Goal: Information Seeking & Learning: Learn about a topic

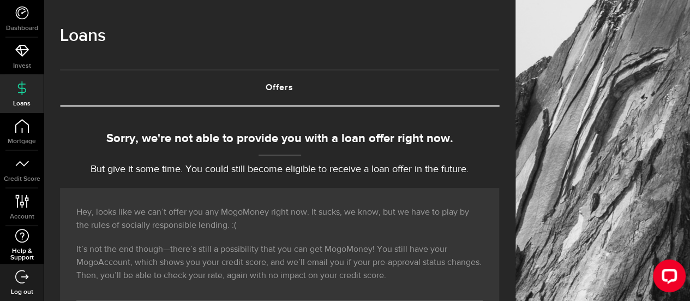
click at [17, 234] on icon at bounding box center [22, 236] width 15 height 14
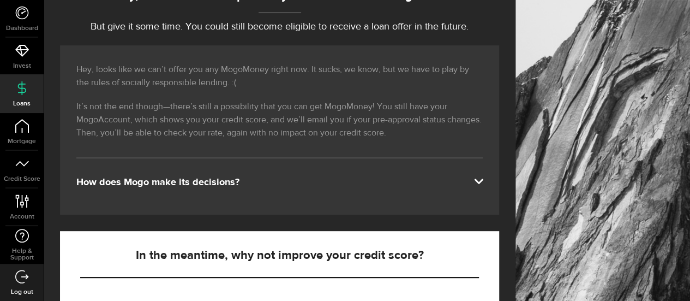
scroll to position [164, 0]
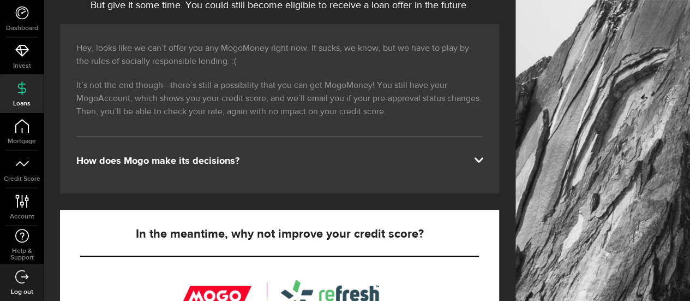
click at [207, 161] on div "How does Mogo make its decisions?" at bounding box center [279, 160] width 407 height 13
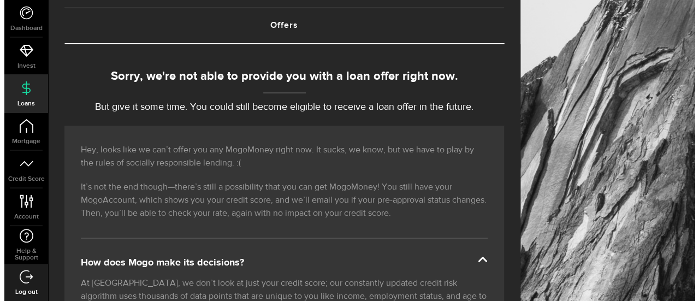
scroll to position [0, 0]
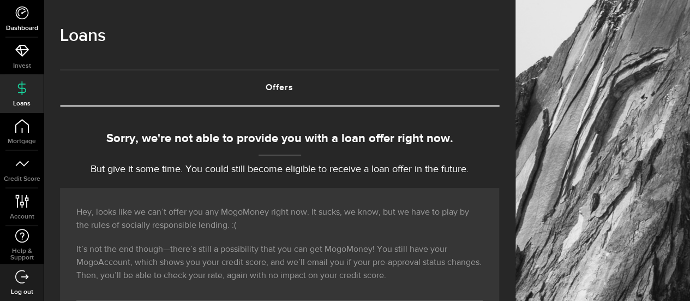
click at [19, 21] on link "Dashboard" at bounding box center [22, 18] width 44 height 37
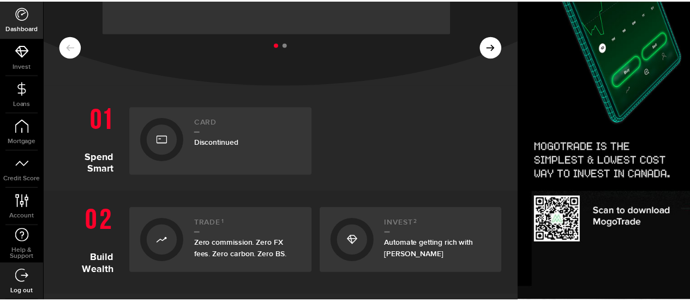
scroll to position [164, 0]
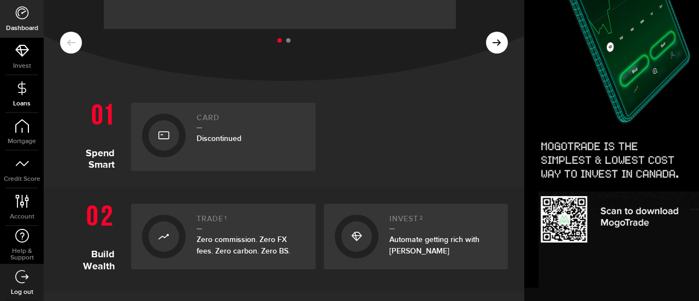
click at [24, 81] on icon at bounding box center [22, 88] width 14 height 14
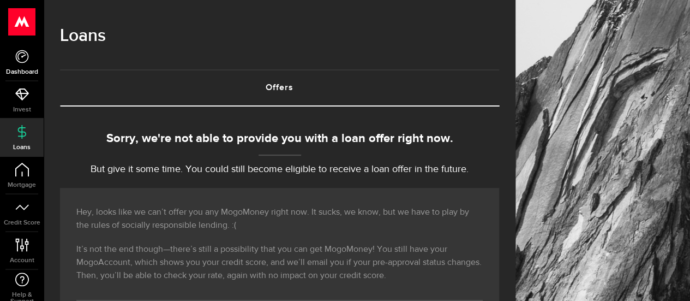
click at [24, 55] on use at bounding box center [21, 56] width 13 height 13
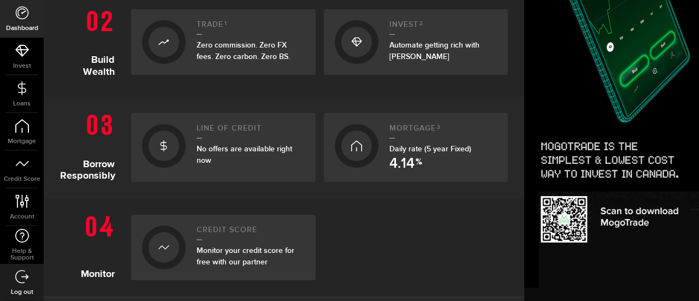
scroll to position [437, 0]
